Goal: Task Accomplishment & Management: Manage account settings

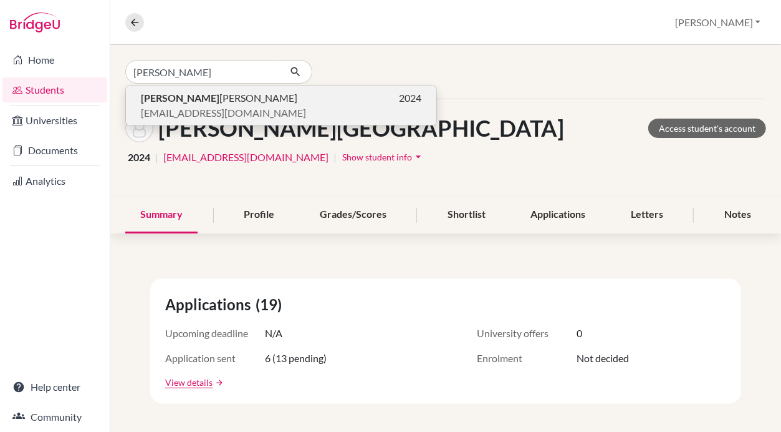
type input "[PERSON_NAME]"
click at [183, 104] on span "[PERSON_NAME]" at bounding box center [219, 97] width 157 height 15
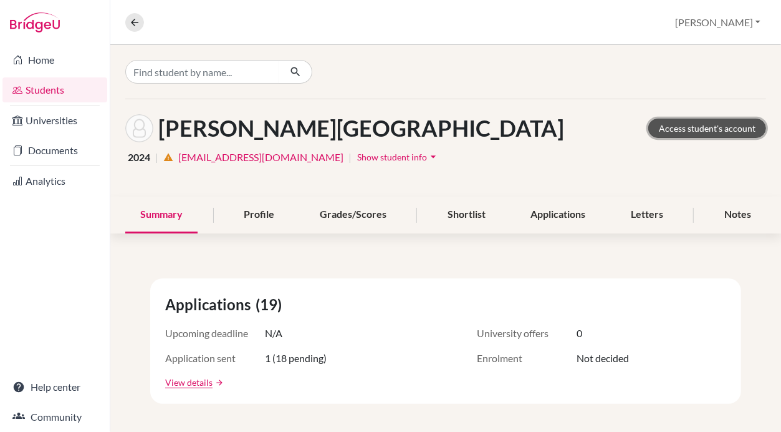
click at [706, 126] on link "Access student's account" at bounding box center [708, 127] width 118 height 19
click at [357, 147] on button "Show student info arrow_drop_down" at bounding box center [399, 156] width 84 height 19
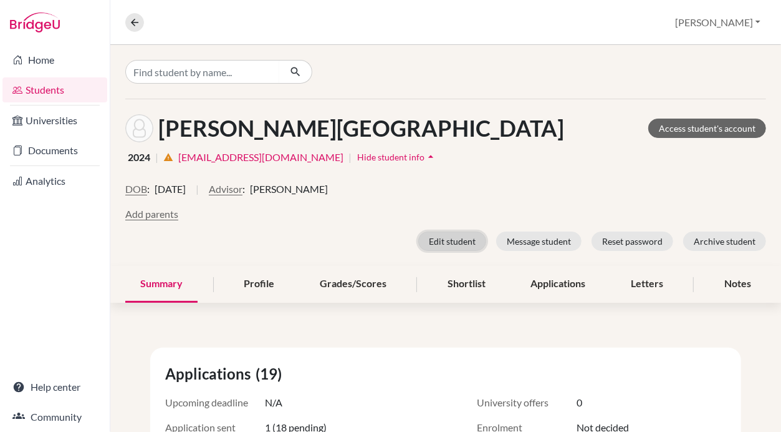
click at [449, 241] on button "Edit student" at bounding box center [452, 240] width 68 height 19
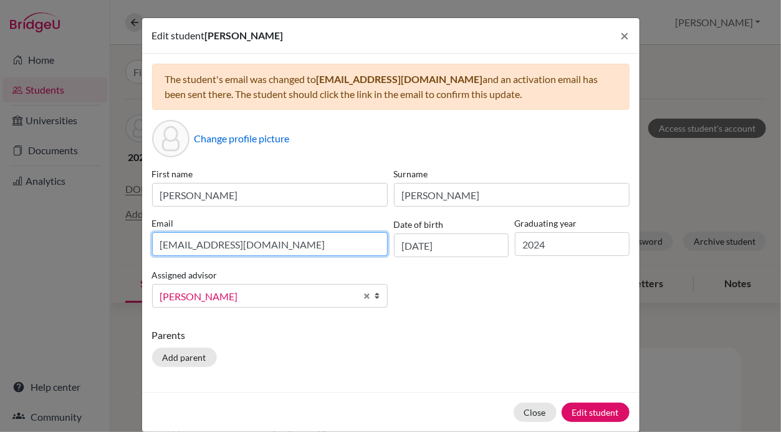
click at [256, 248] on input "[EMAIL_ADDRESS][DOMAIN_NAME]" at bounding box center [270, 244] width 236 height 24
paste input "[EMAIL_ADDRESS][DOMAIN_NAME]"
type input "[EMAIL_ADDRESS][DOMAIN_NAME]"
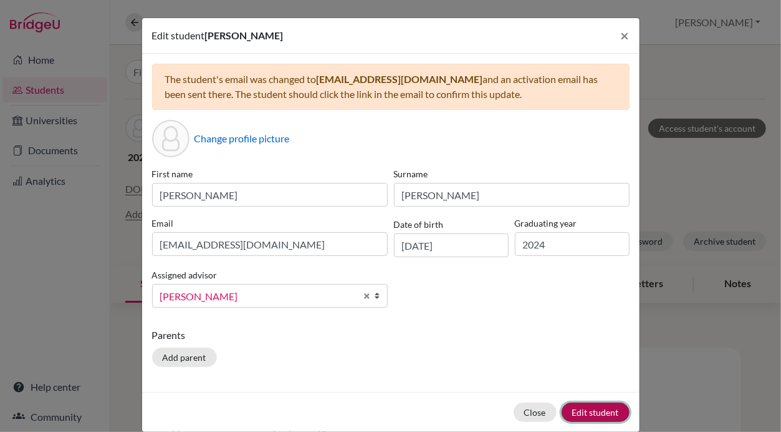
click at [574, 403] on button "Edit student" at bounding box center [596, 411] width 68 height 19
